Goal: Task Accomplishment & Management: Use online tool/utility

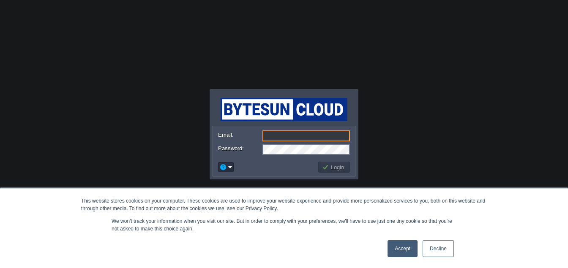
click at [392, 251] on link "Accept" at bounding box center [402, 248] width 30 height 17
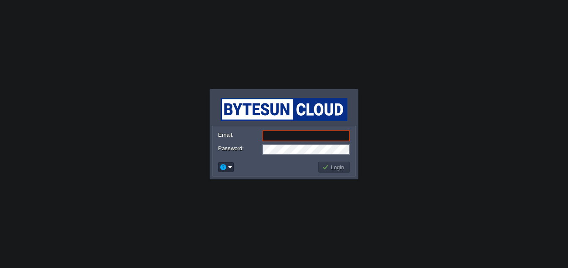
click at [274, 136] on input "Email:" at bounding box center [305, 136] width 87 height 11
type input "[EMAIL_ADDRESS][PERSON_NAME][DOMAIN_NAME]"
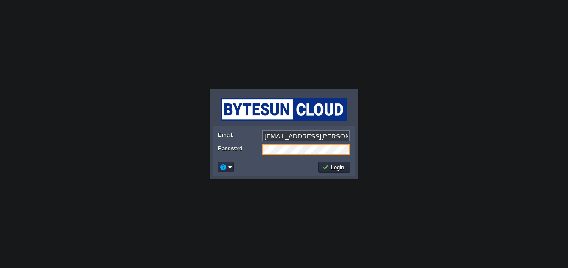
click at [173, 155] on body "This website stores cookies on your computer. These cookies are used to improve…" at bounding box center [284, 134] width 568 height 268
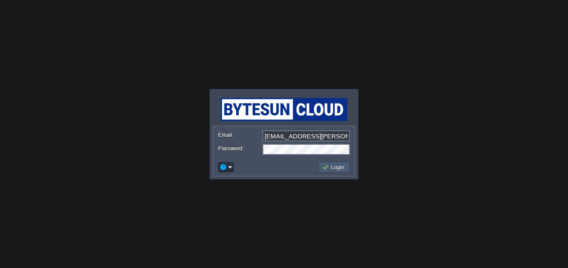
click at [327, 169] on button "Login" at bounding box center [334, 167] width 24 height 8
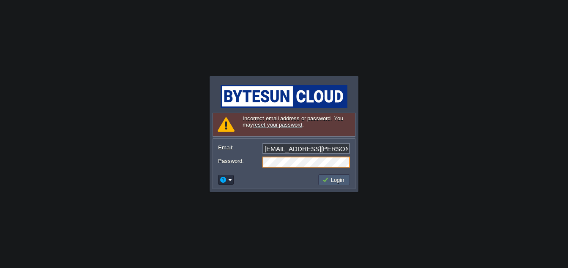
click at [336, 177] on button "Login" at bounding box center [334, 180] width 24 height 8
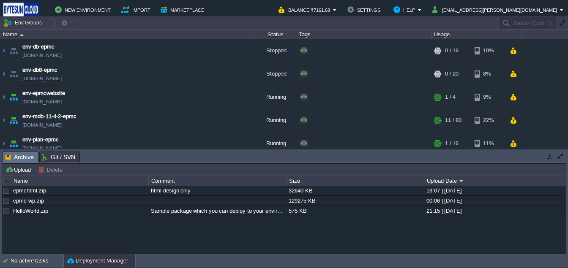
click at [78, 261] on button "Deployment Manager" at bounding box center [97, 261] width 61 height 8
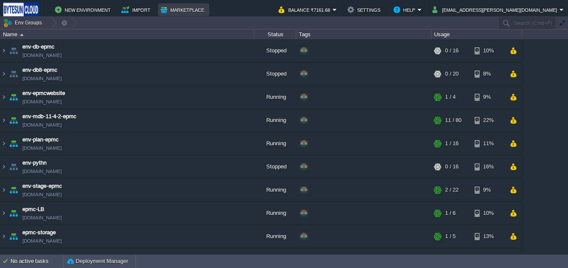
click at [166, 11] on button "Marketplace" at bounding box center [184, 10] width 46 height 10
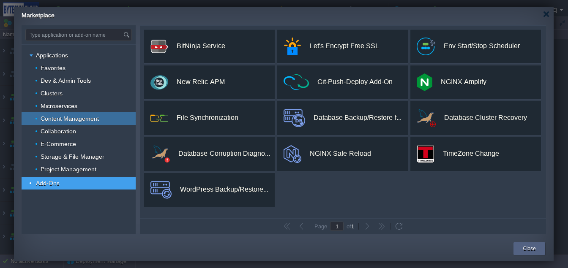
click at [66, 120] on span "Content Management" at bounding box center [70, 119] width 60 height 8
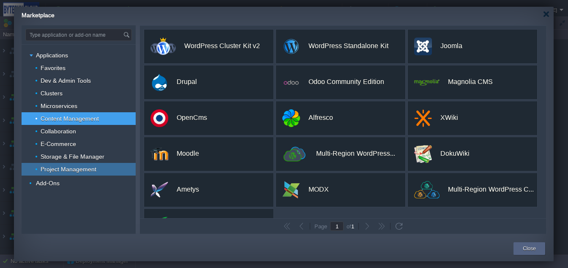
click at [57, 172] on span "Project Management" at bounding box center [69, 170] width 58 height 8
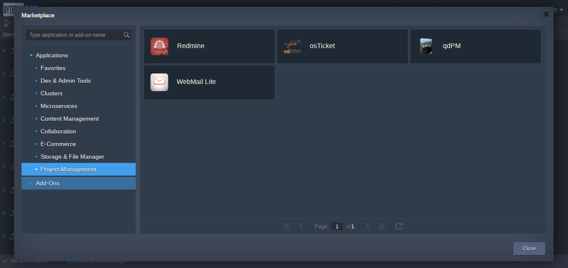
click at [68, 188] on div "Add-Ons" at bounding box center [79, 183] width 114 height 13
type input "Type application or add-on name"
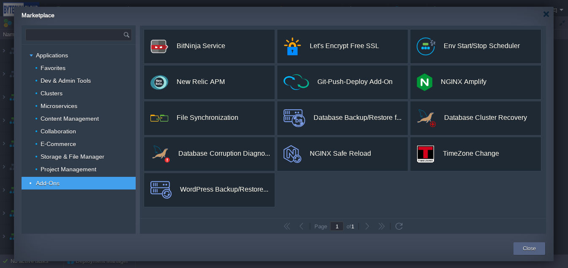
click at [79, 39] on input "text" at bounding box center [74, 34] width 97 height 11
type input "faq"
click at [126, 34] on img at bounding box center [127, 34] width 9 height 11
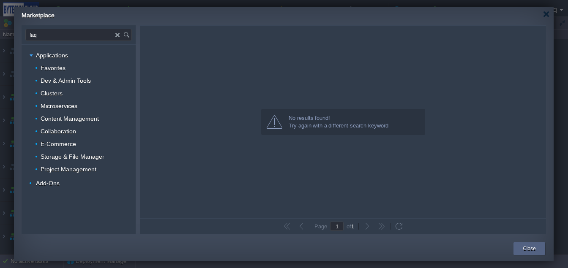
click at [105, 35] on input "faq" at bounding box center [71, 34] width 90 height 11
click at [79, 78] on span "Dev & Admin Tools" at bounding box center [66, 81] width 52 height 8
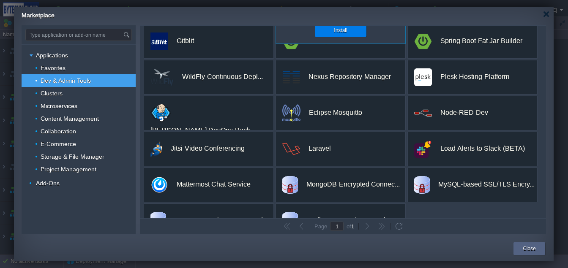
scroll to position [136, 0]
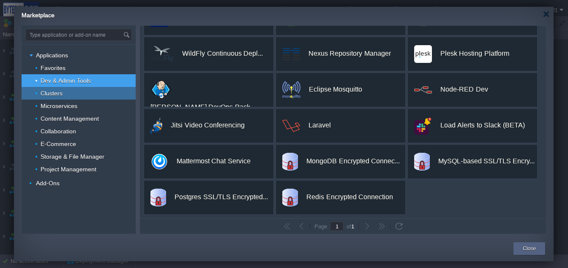
click at [79, 96] on div "Clusters" at bounding box center [79, 93] width 114 height 13
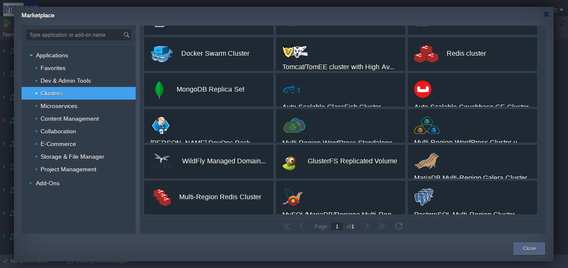
scroll to position [0, 0]
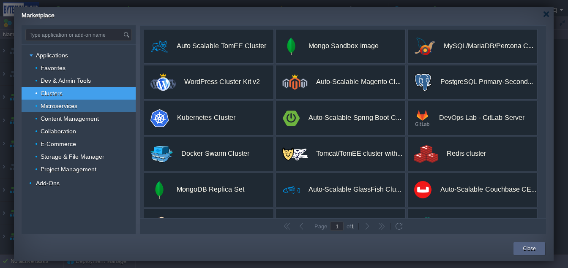
click at [72, 105] on span "Microservices" at bounding box center [59, 106] width 39 height 8
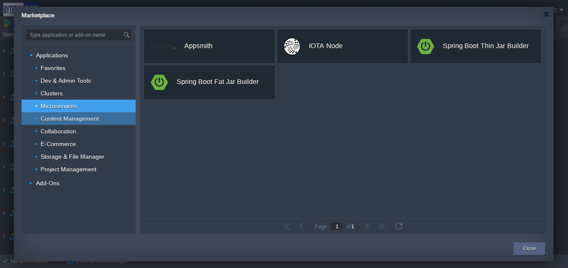
click at [70, 120] on span "Content Management" at bounding box center [70, 119] width 60 height 8
type input "Type application or add-on name"
